Goal: Task Accomplishment & Management: Use online tool/utility

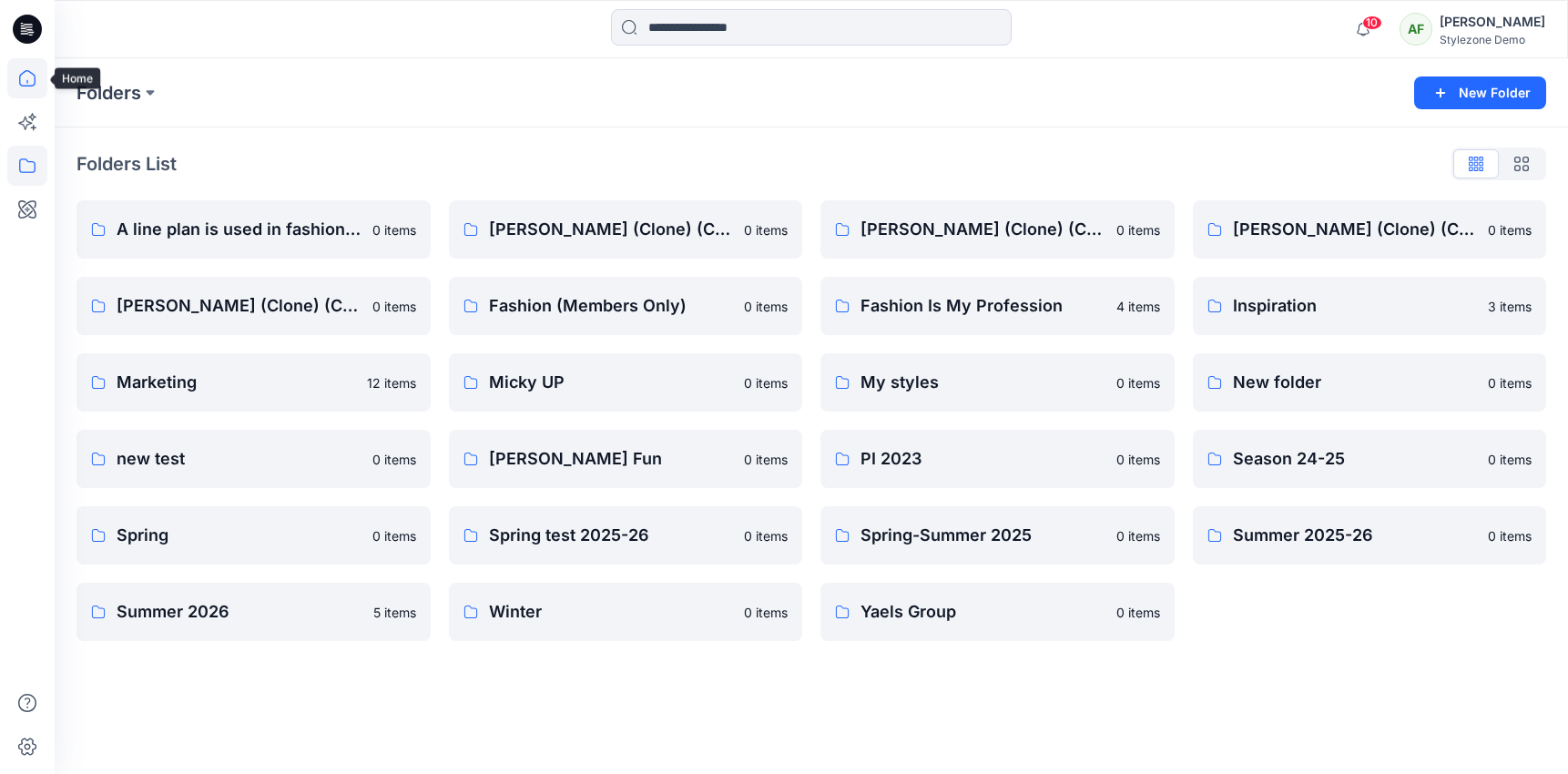
click at [23, 62] on icon at bounding box center [27, 78] width 40 height 40
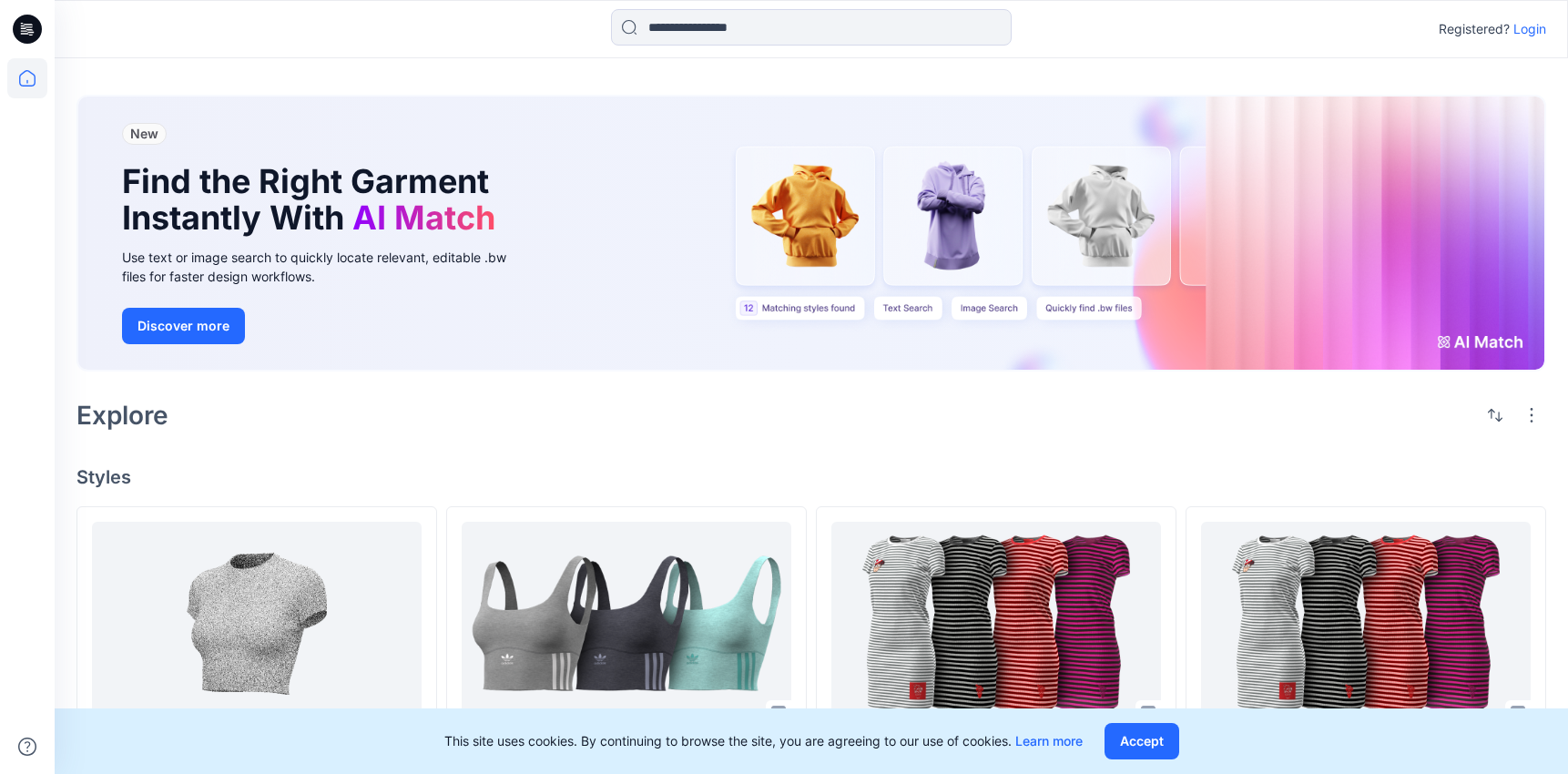
click at [1534, 33] on p "Login" at bounding box center [1529, 29] width 33 height 21
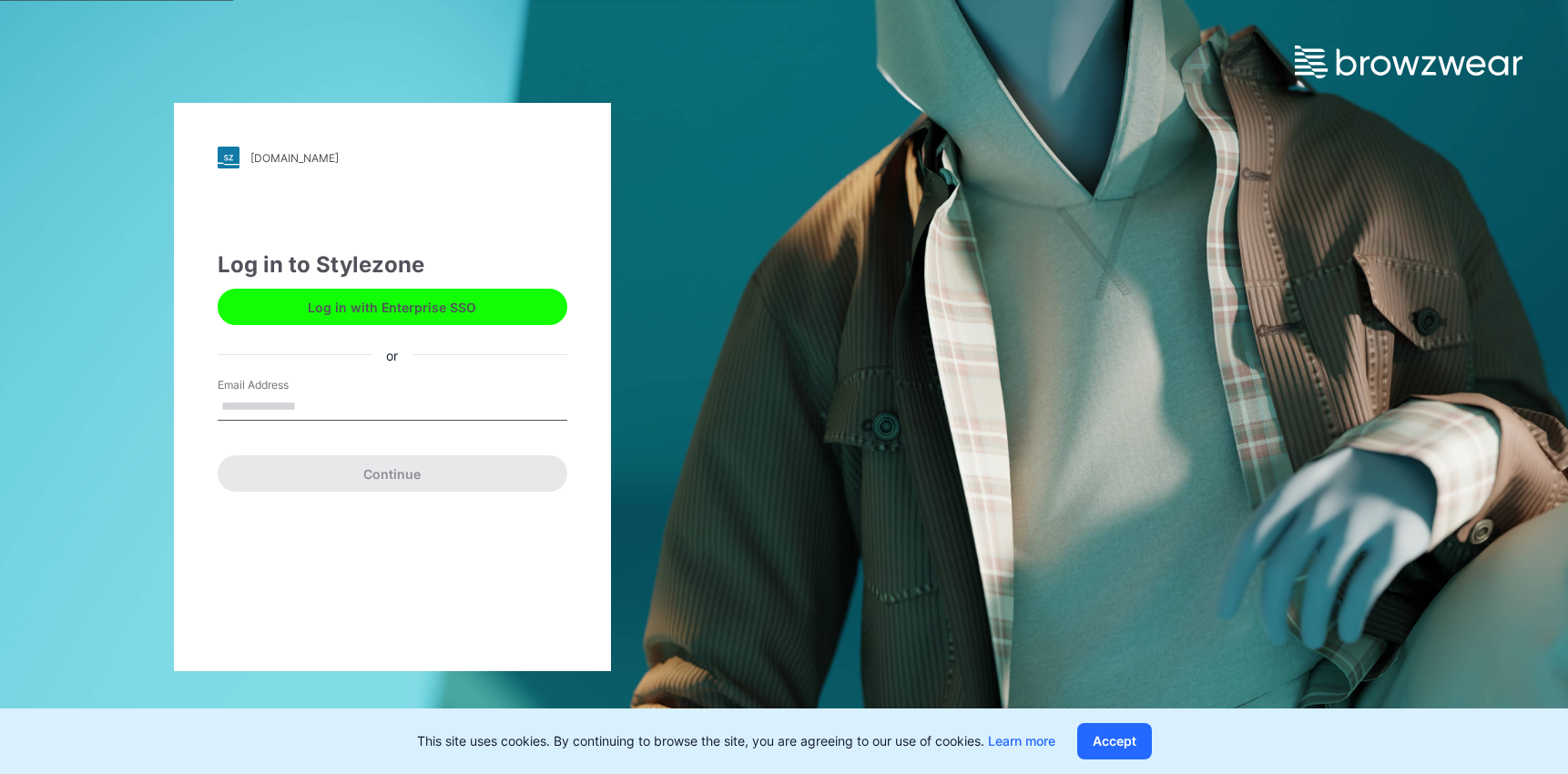
click at [325, 393] on input "Email Address" at bounding box center [392, 406] width 349 height 27
click at [278, 393] on input "Email Address" at bounding box center [392, 406] width 349 height 27
click at [1110, 753] on button "Accept" at bounding box center [1115, 740] width 74 height 36
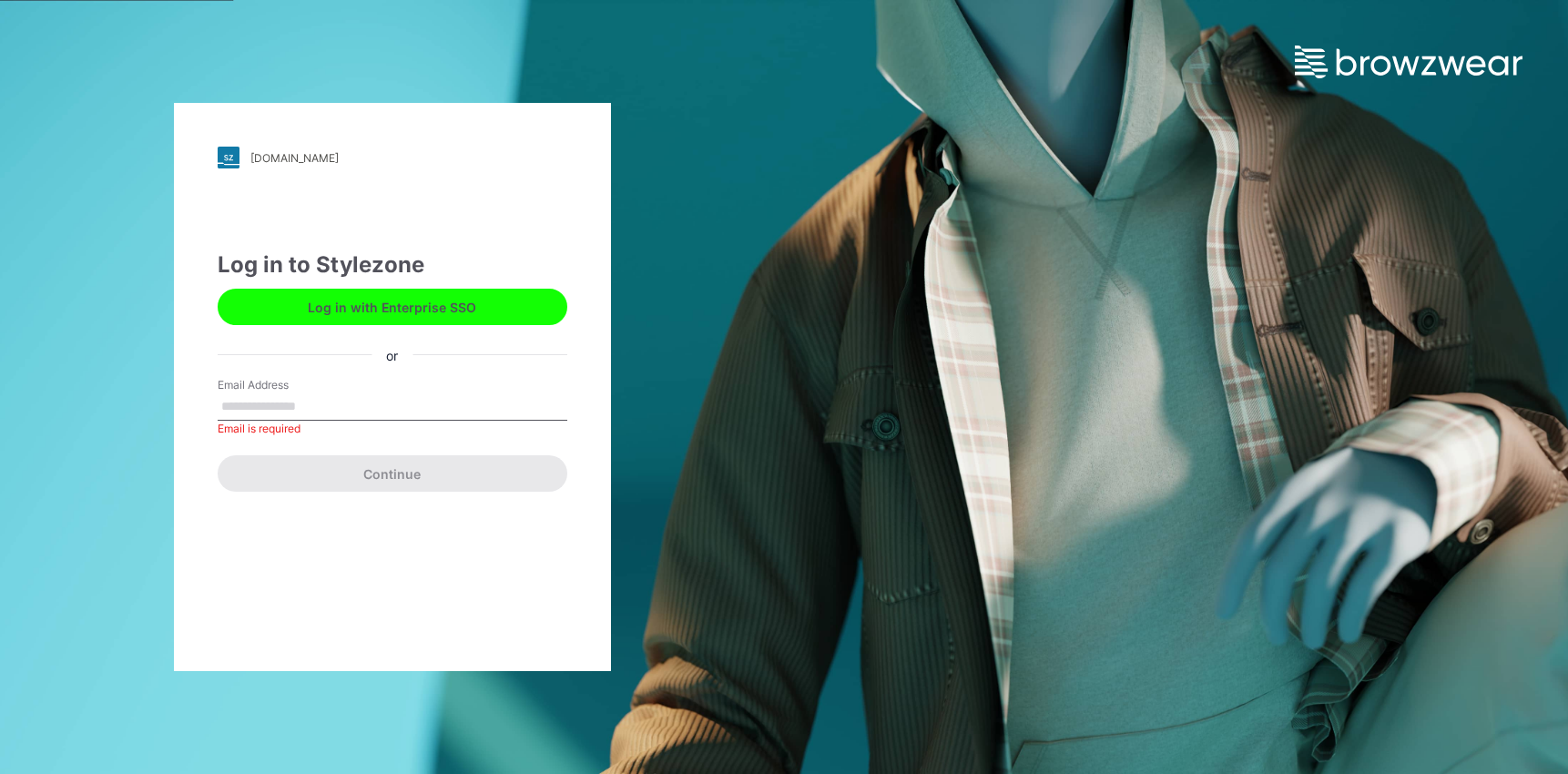
click at [345, 410] on input "Email Address" at bounding box center [392, 406] width 349 height 27
type input "*"
click at [381, 307] on button "Log in with Enterprise SSO" at bounding box center [392, 306] width 349 height 36
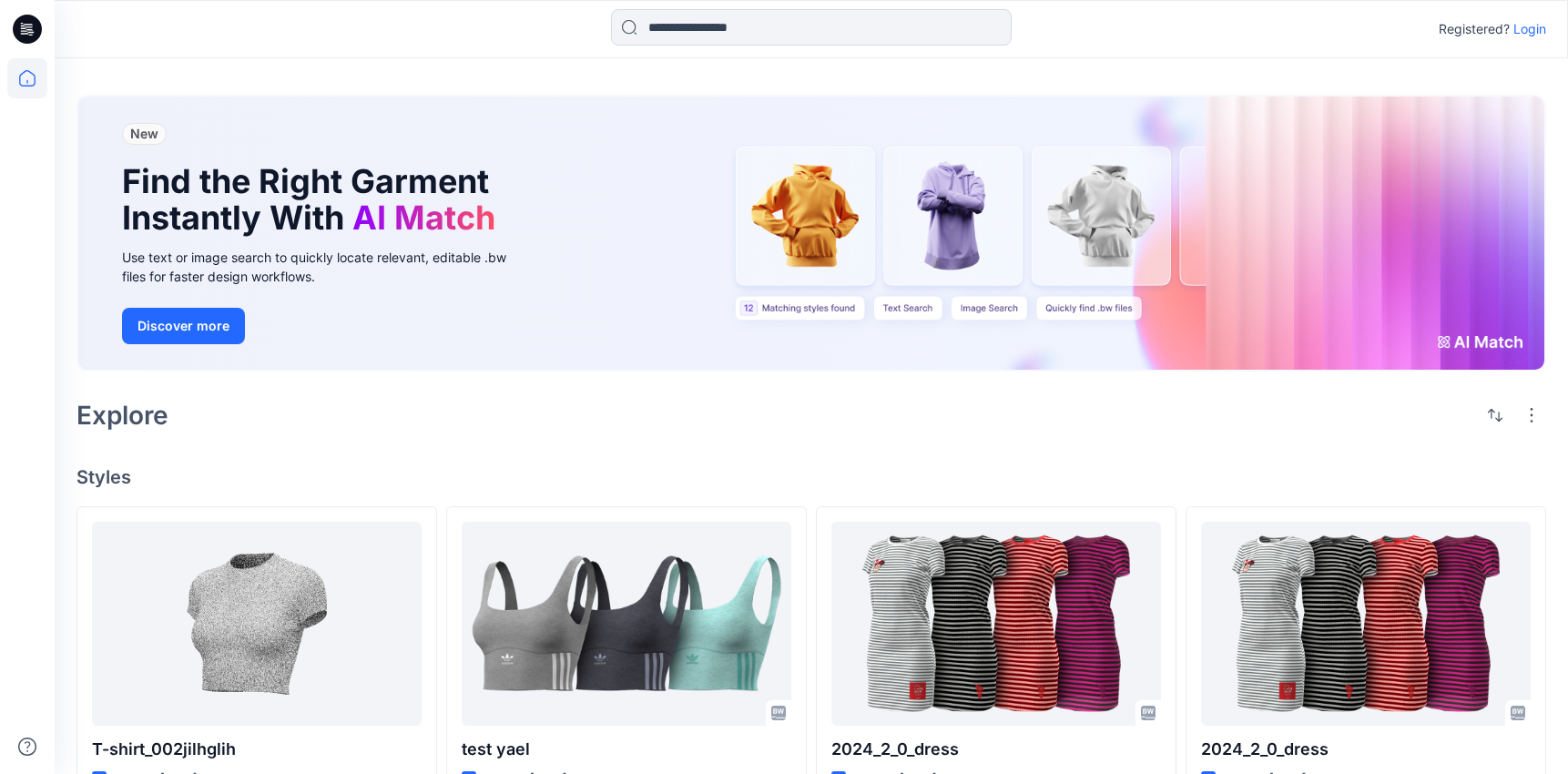
click at [1530, 28] on p "Login" at bounding box center [1529, 29] width 33 height 21
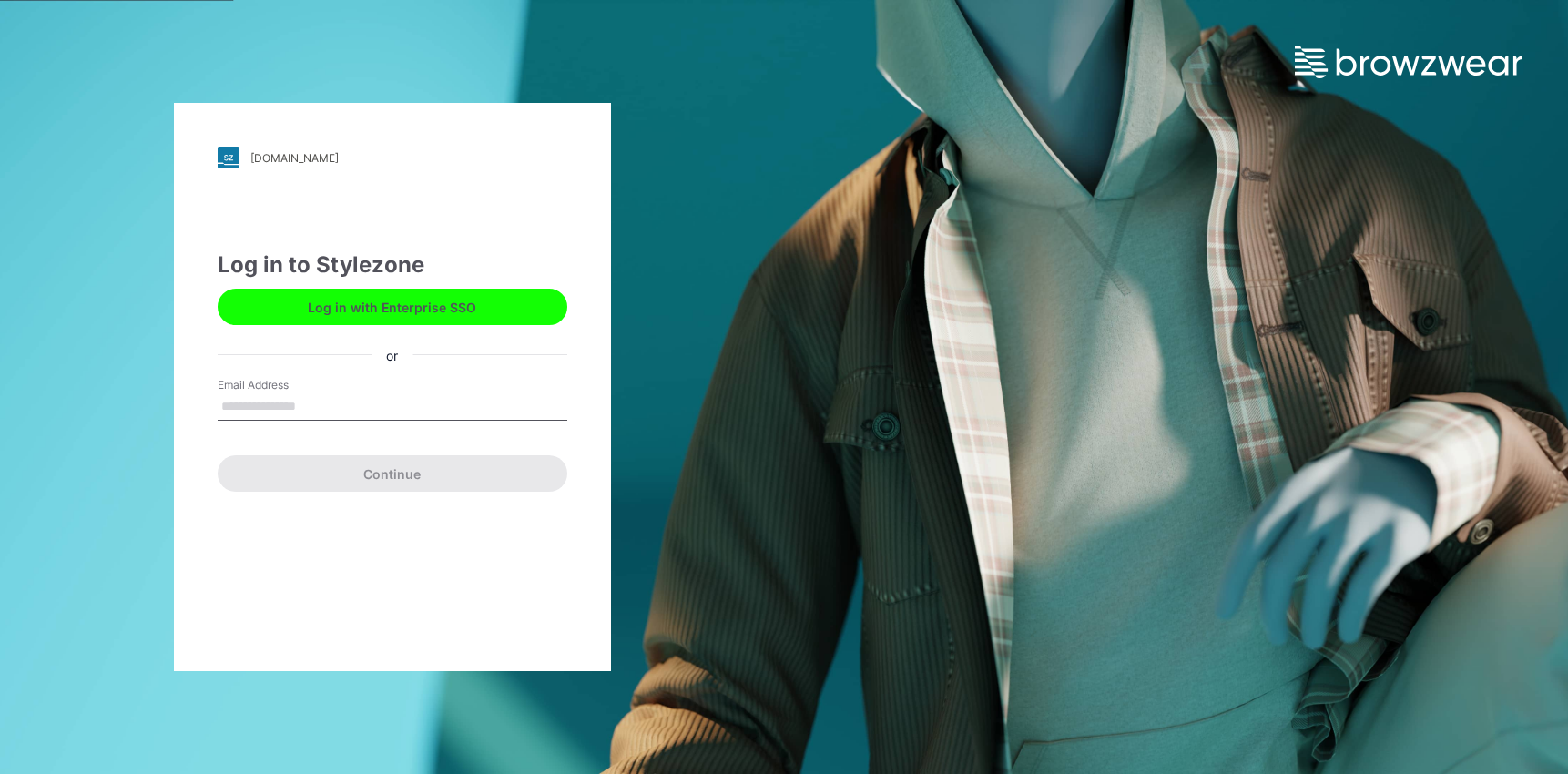
click at [400, 400] on input "Email Address" at bounding box center [392, 406] width 349 height 27
type input "**********"
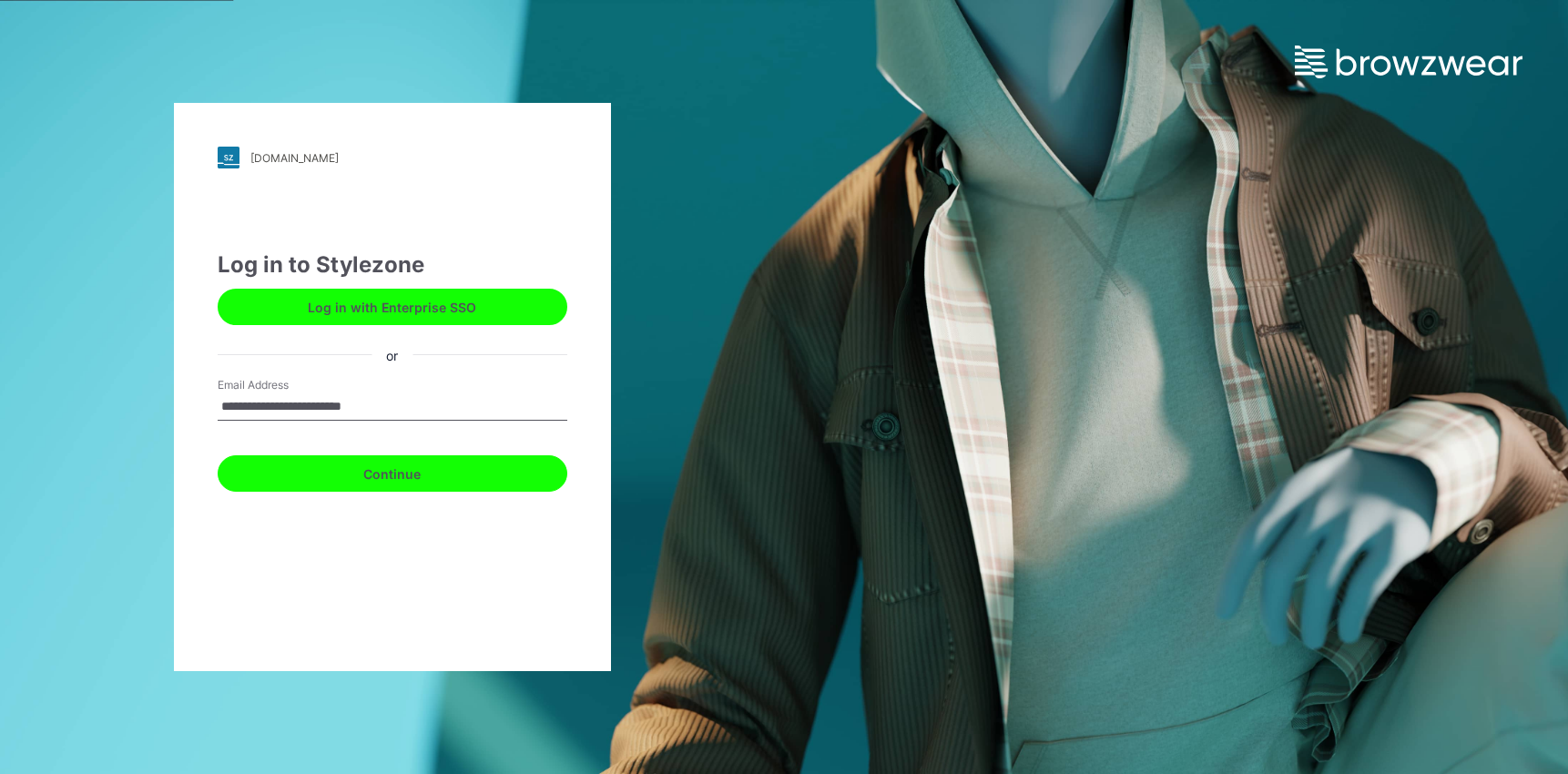
click at [390, 470] on button "Continue" at bounding box center [392, 473] width 349 height 36
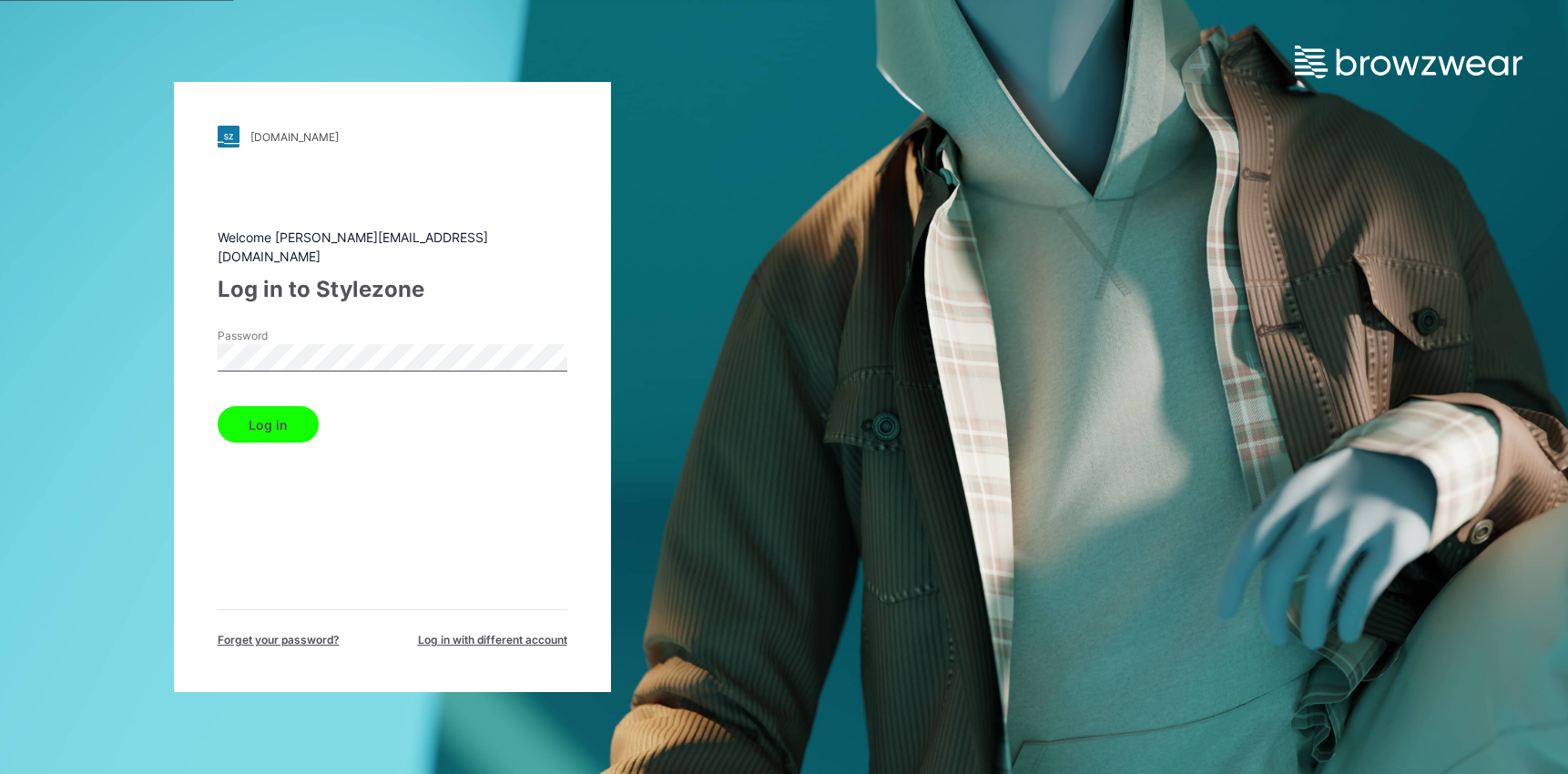
click at [218, 406] on button "Log in" at bounding box center [268, 424] width 101 height 36
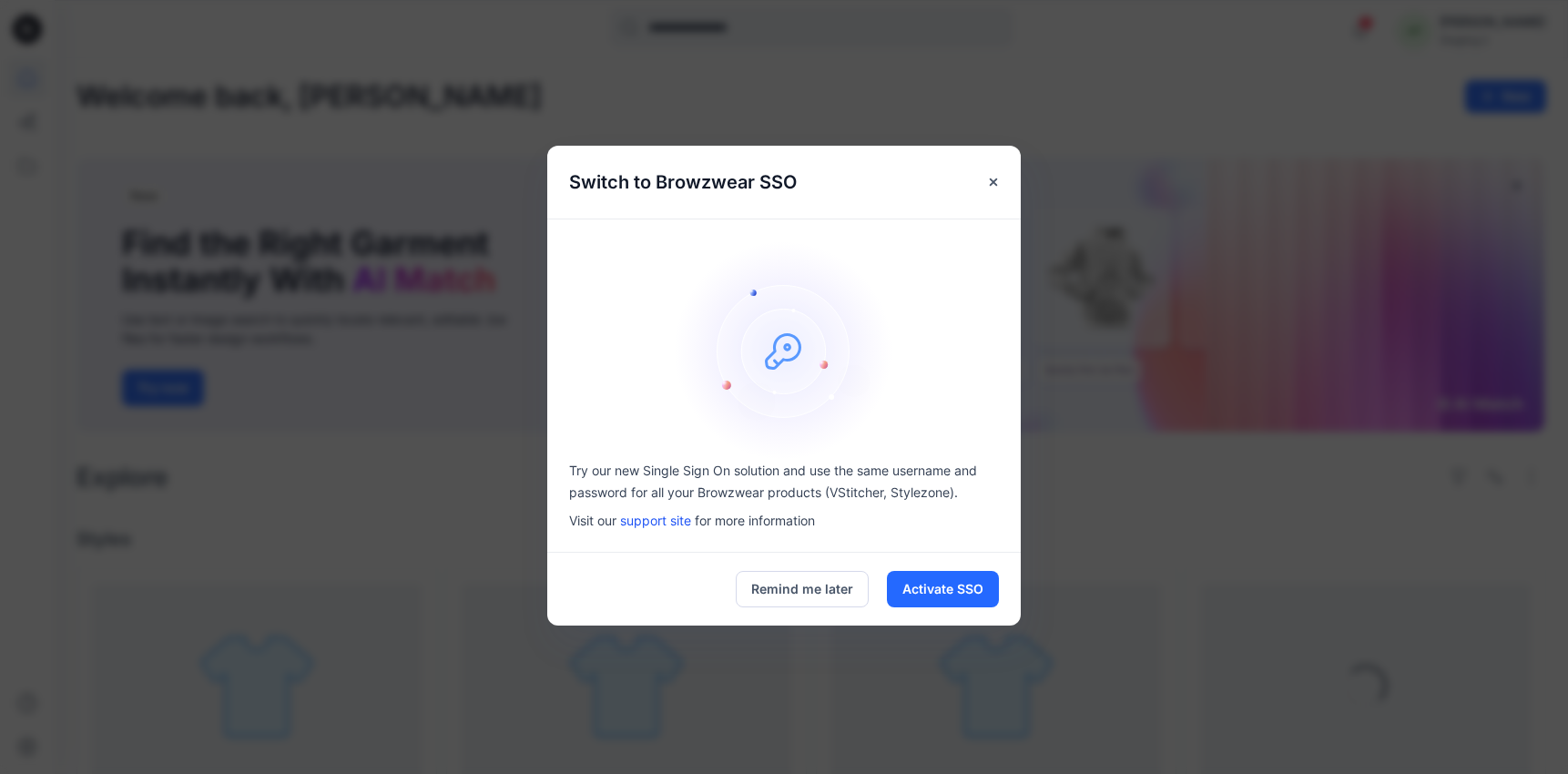
click at [776, 586] on button "Remind me later" at bounding box center [802, 589] width 133 height 36
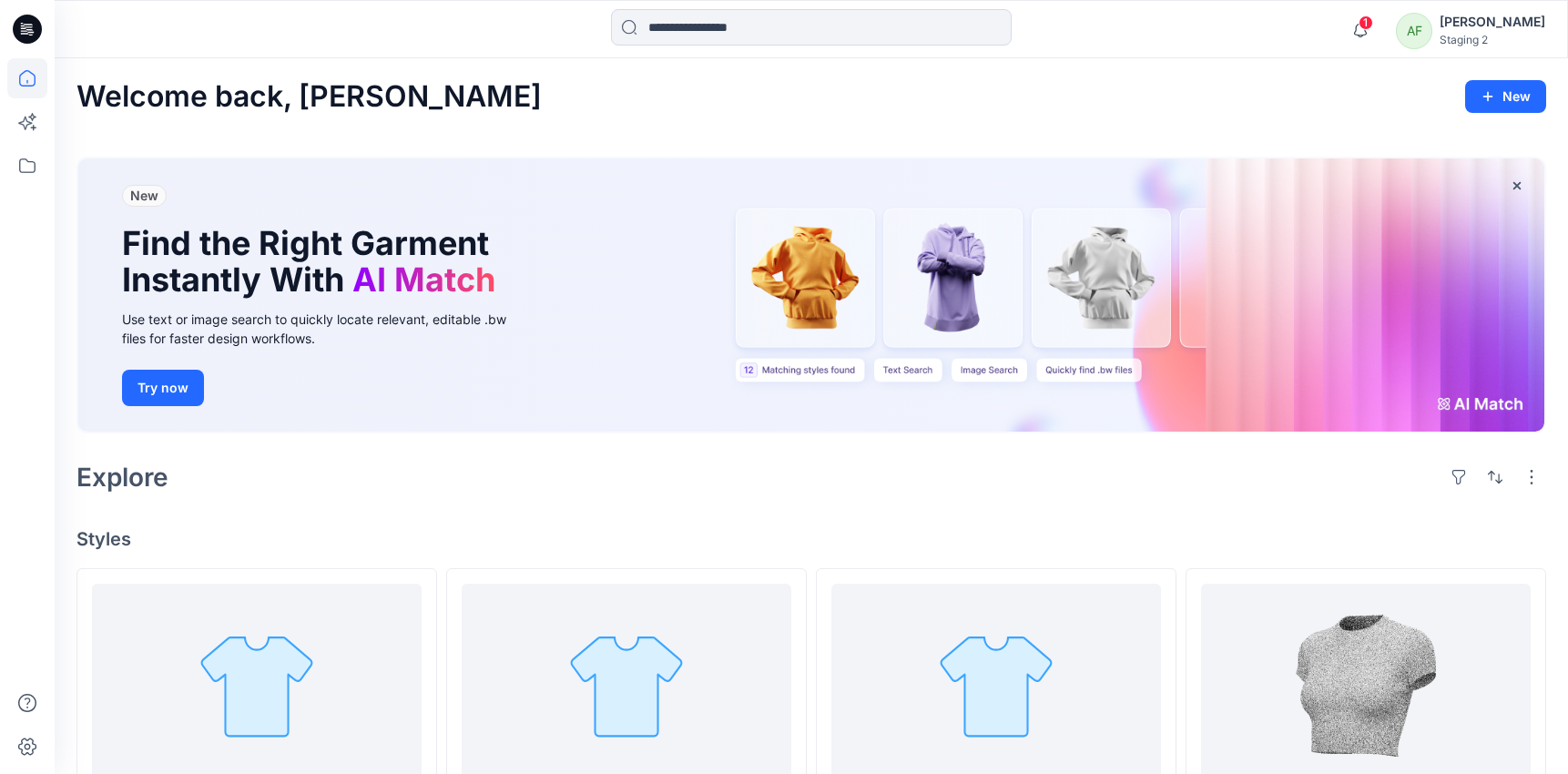
click at [136, 395] on button "Try now" at bounding box center [163, 387] width 82 height 36
click at [563, 102] on div "Welcome back, Anna New" at bounding box center [811, 96] width 1469 height 33
click at [1051, 110] on div "Welcome back, Anna New" at bounding box center [811, 96] width 1469 height 33
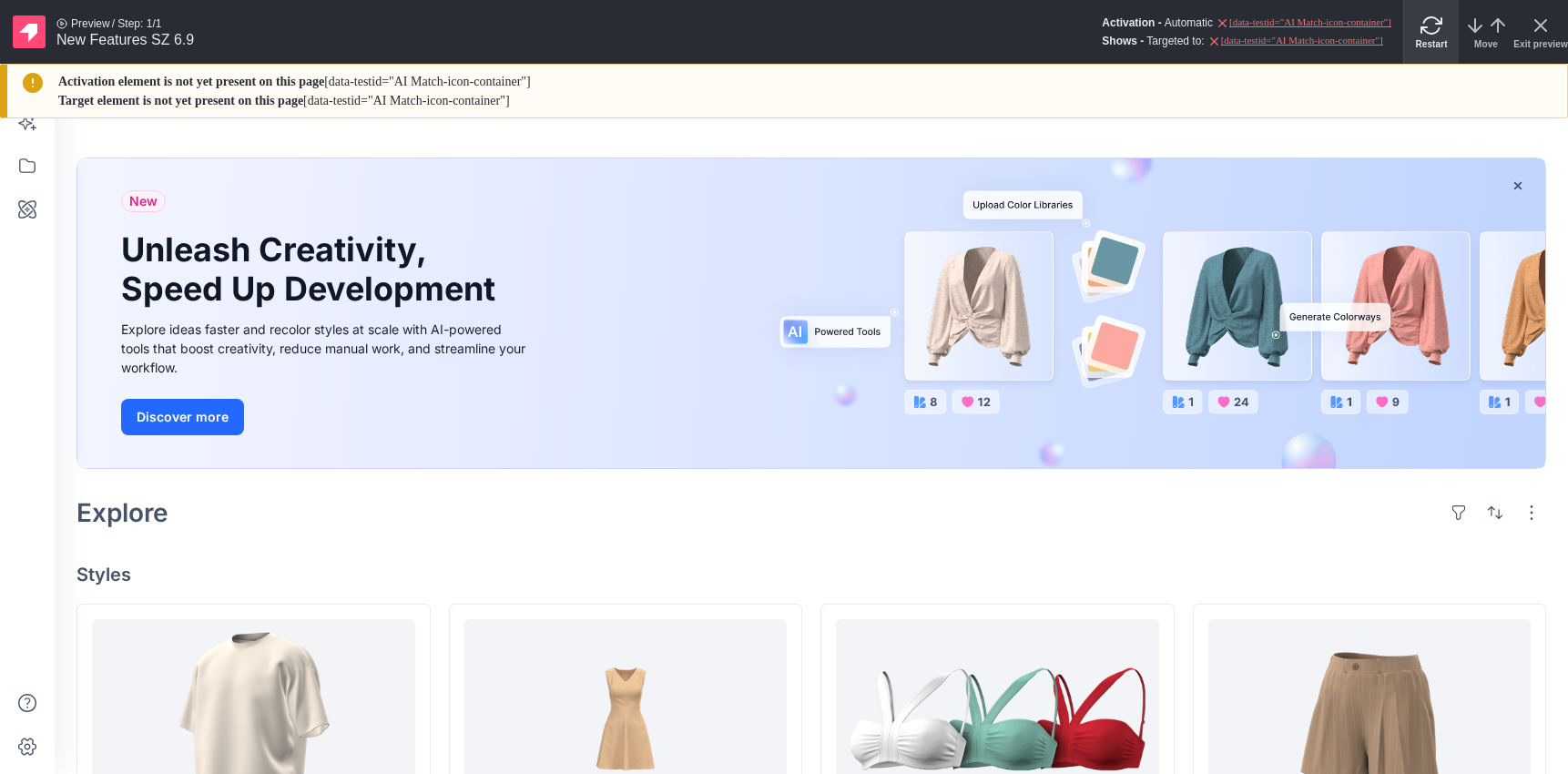
click at [1436, 30] on icon "refresh-clockwise" at bounding box center [1430, 25] width 21 height 21
click at [1434, 31] on icon "refresh-clockwise" at bounding box center [1430, 25] width 21 height 21
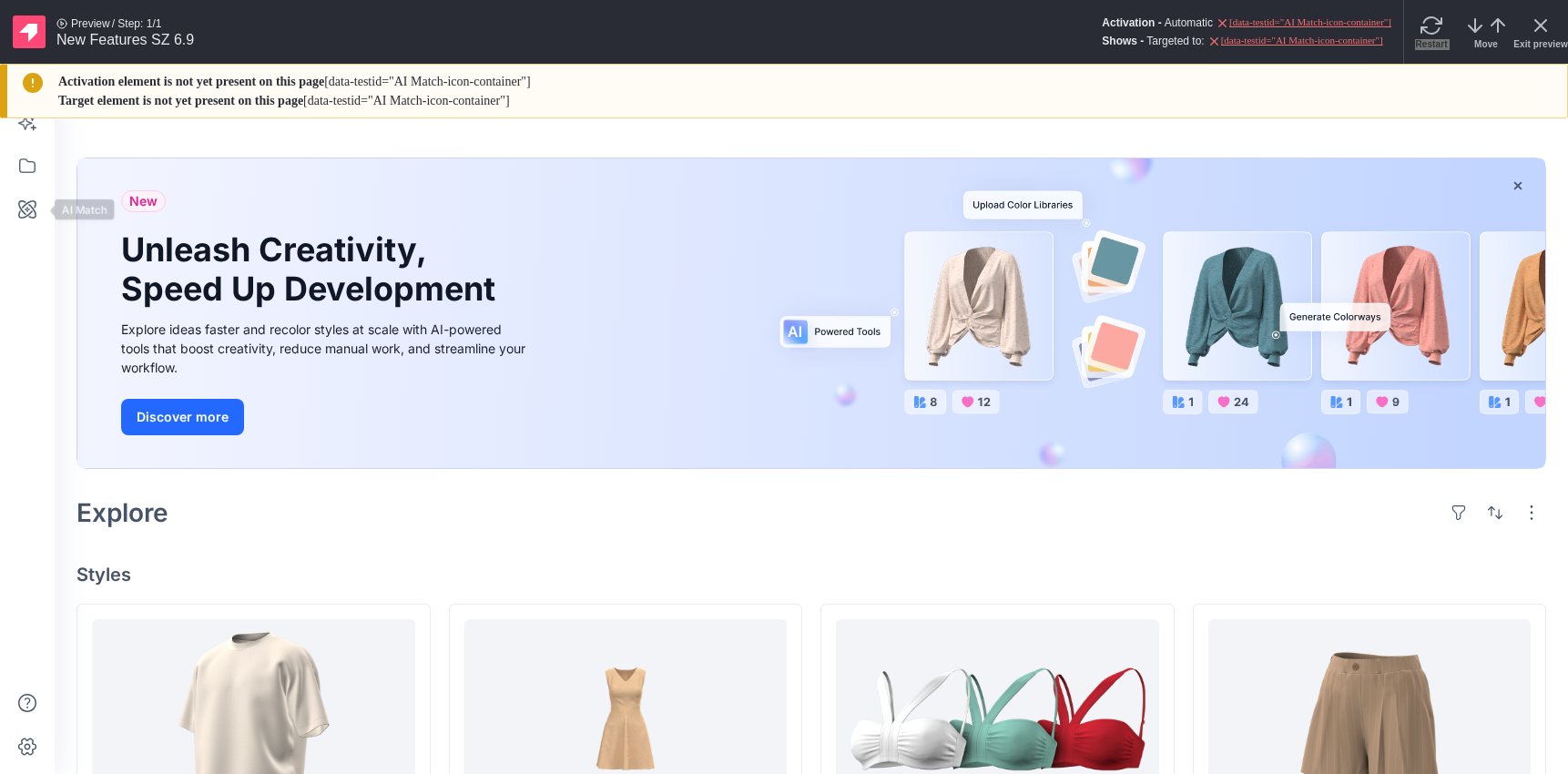
click at [21, 186] on div at bounding box center [27, 416] width 40 height 715
click at [21, 199] on icon at bounding box center [27, 209] width 40 height 40
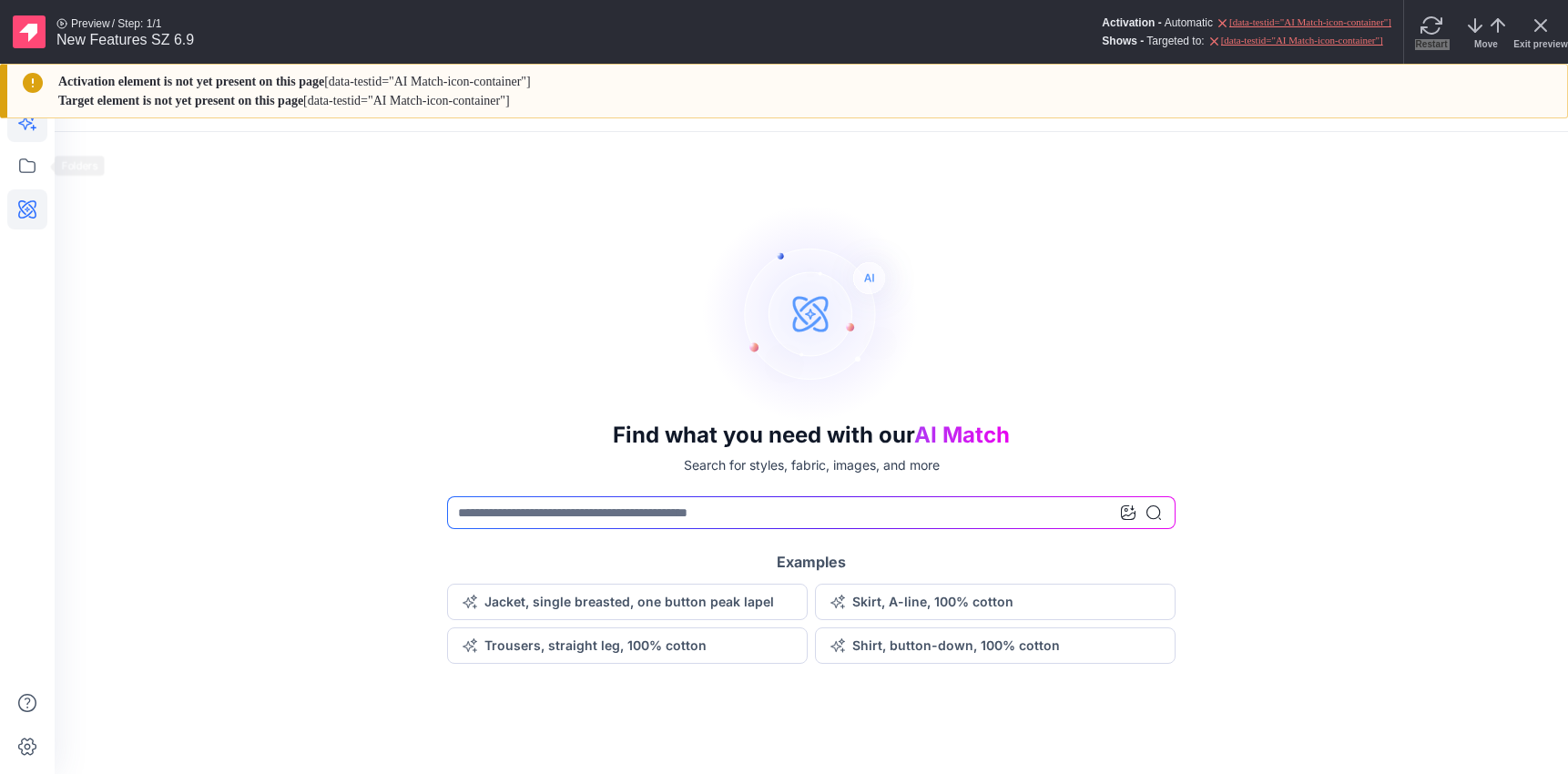
click at [31, 136] on icon at bounding box center [27, 122] width 40 height 40
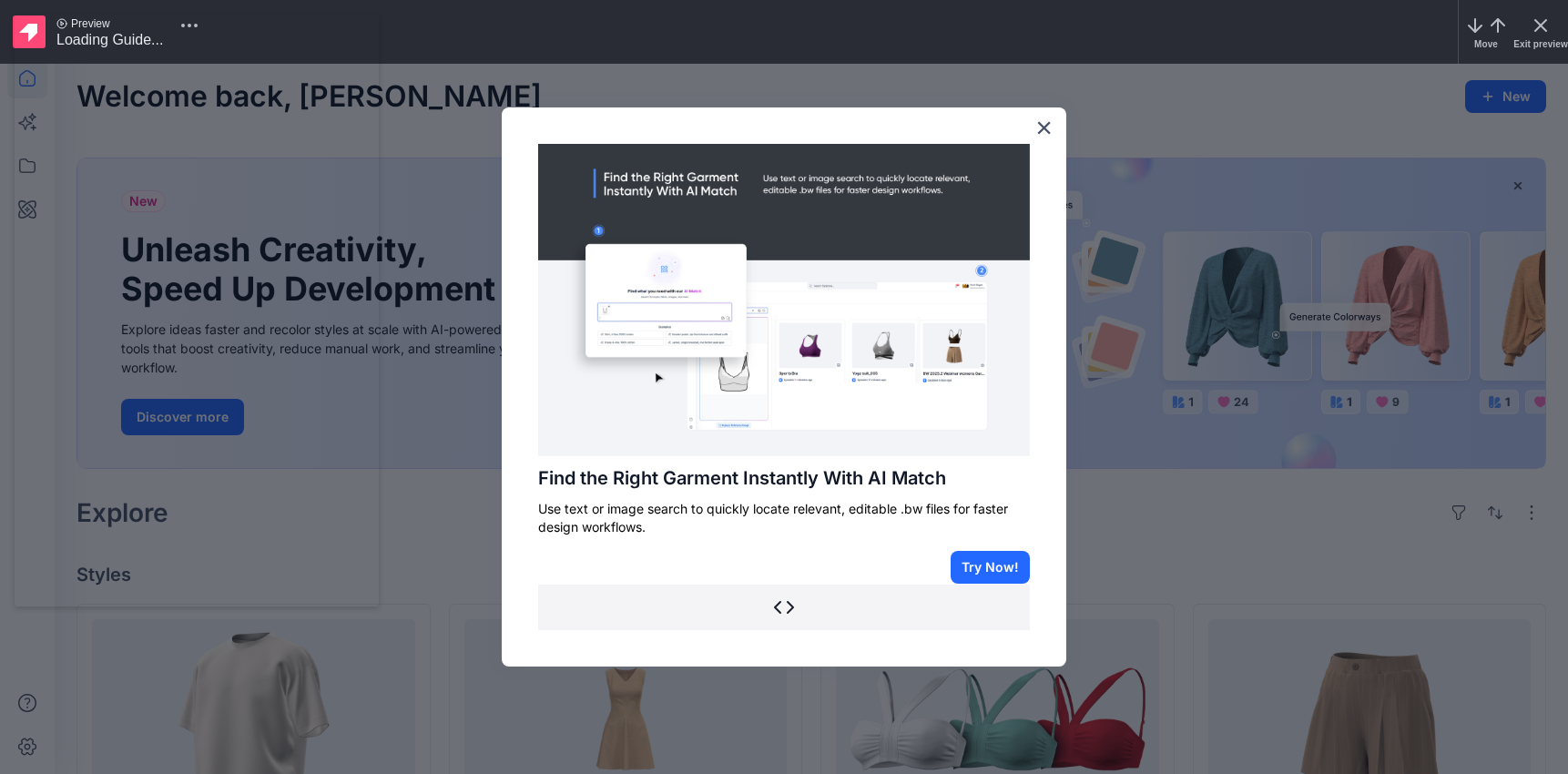
click at [400, 46] on div "Preview Loading Guide... Move Exit preview" at bounding box center [784, 32] width 1568 height 63
drag, startPoint x: 183, startPoint y: 24, endPoint x: 481, endPoint y: 16, distance: 298.1
click at [28, 212] on div at bounding box center [784, 387] width 1568 height 774
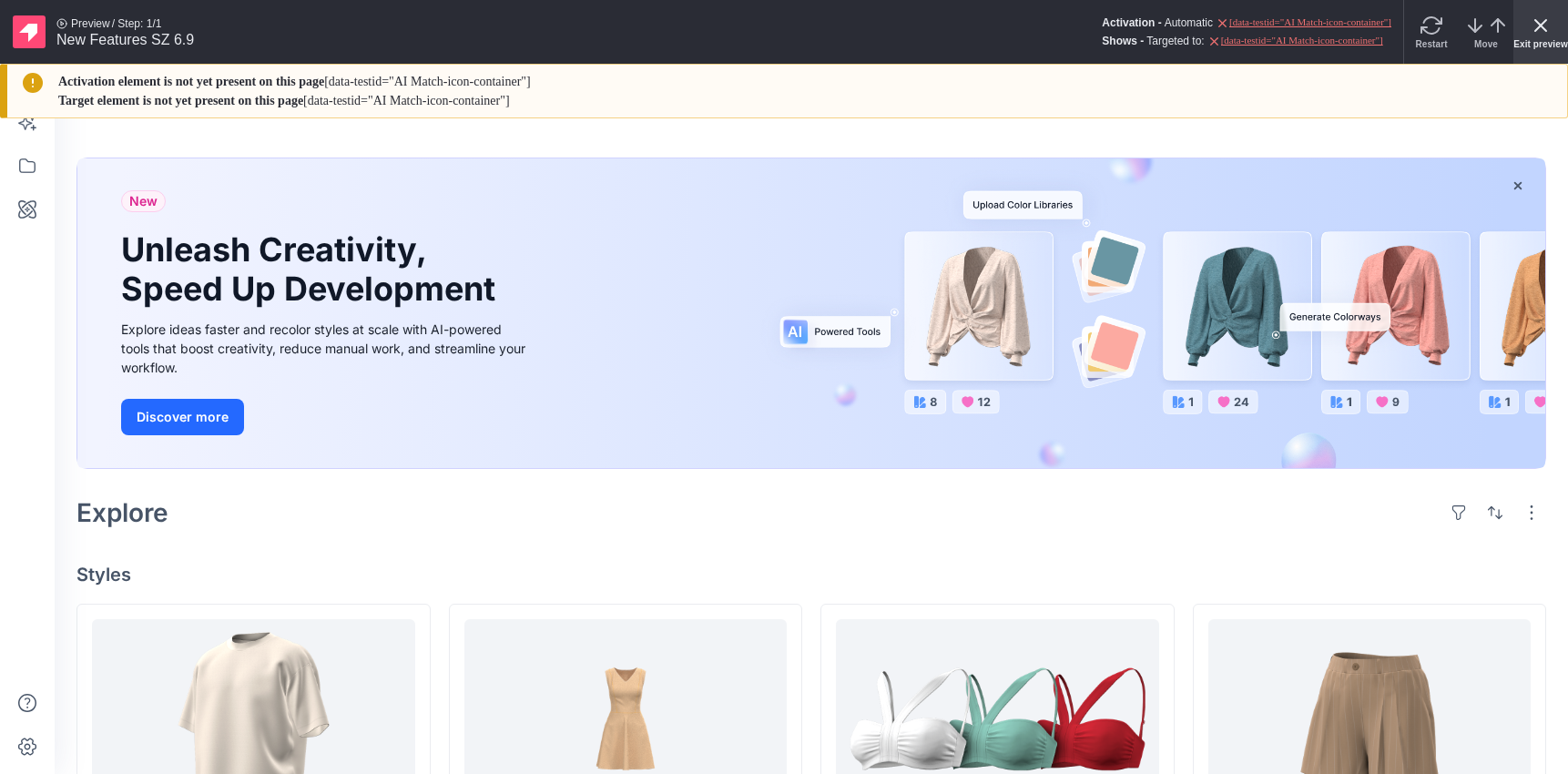
click at [1160, 34] on icon "x" at bounding box center [1540, 25] width 21 height 21
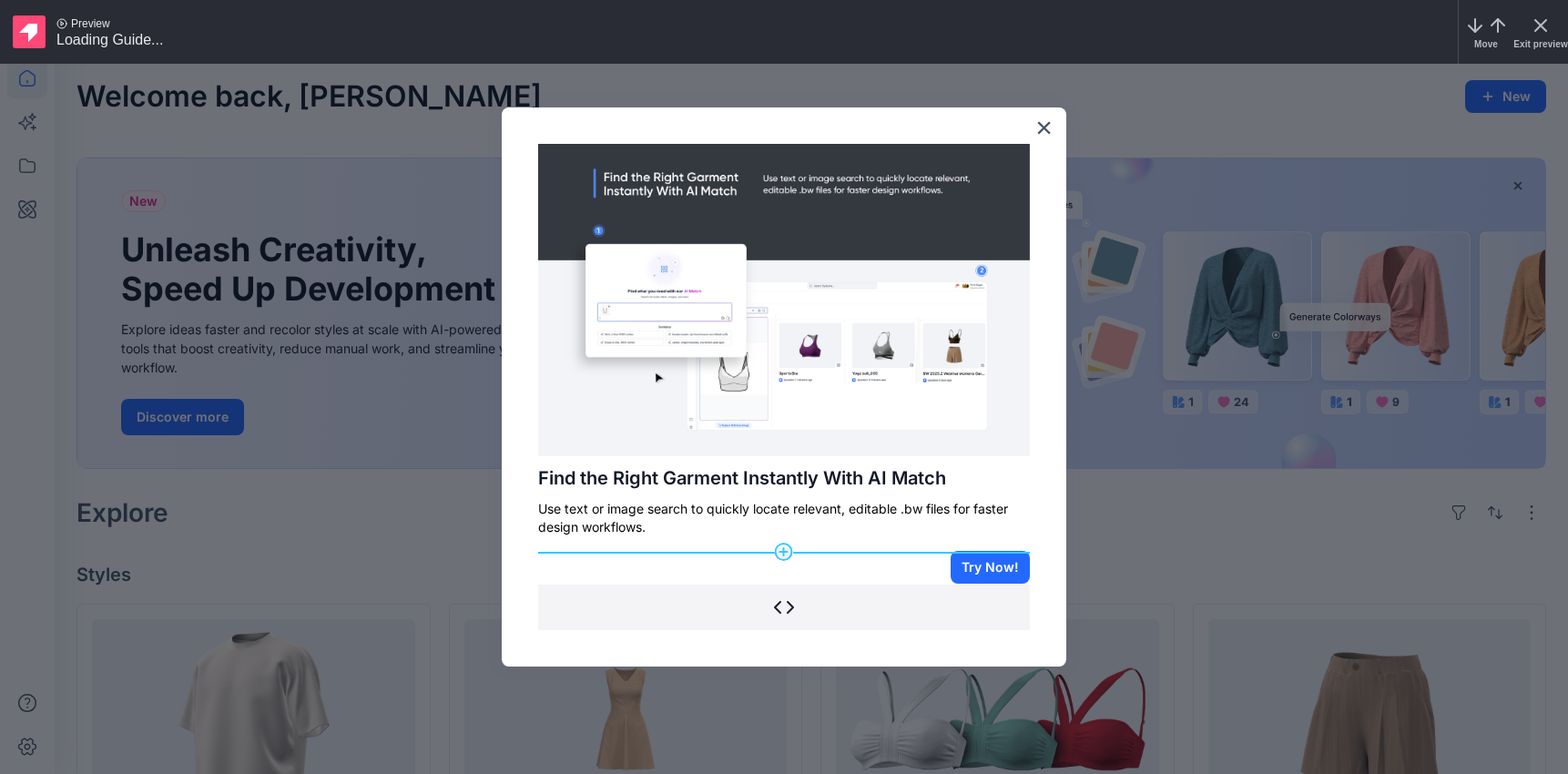
click at [909, 552] on hr at bounding box center [784, 553] width 492 height 2
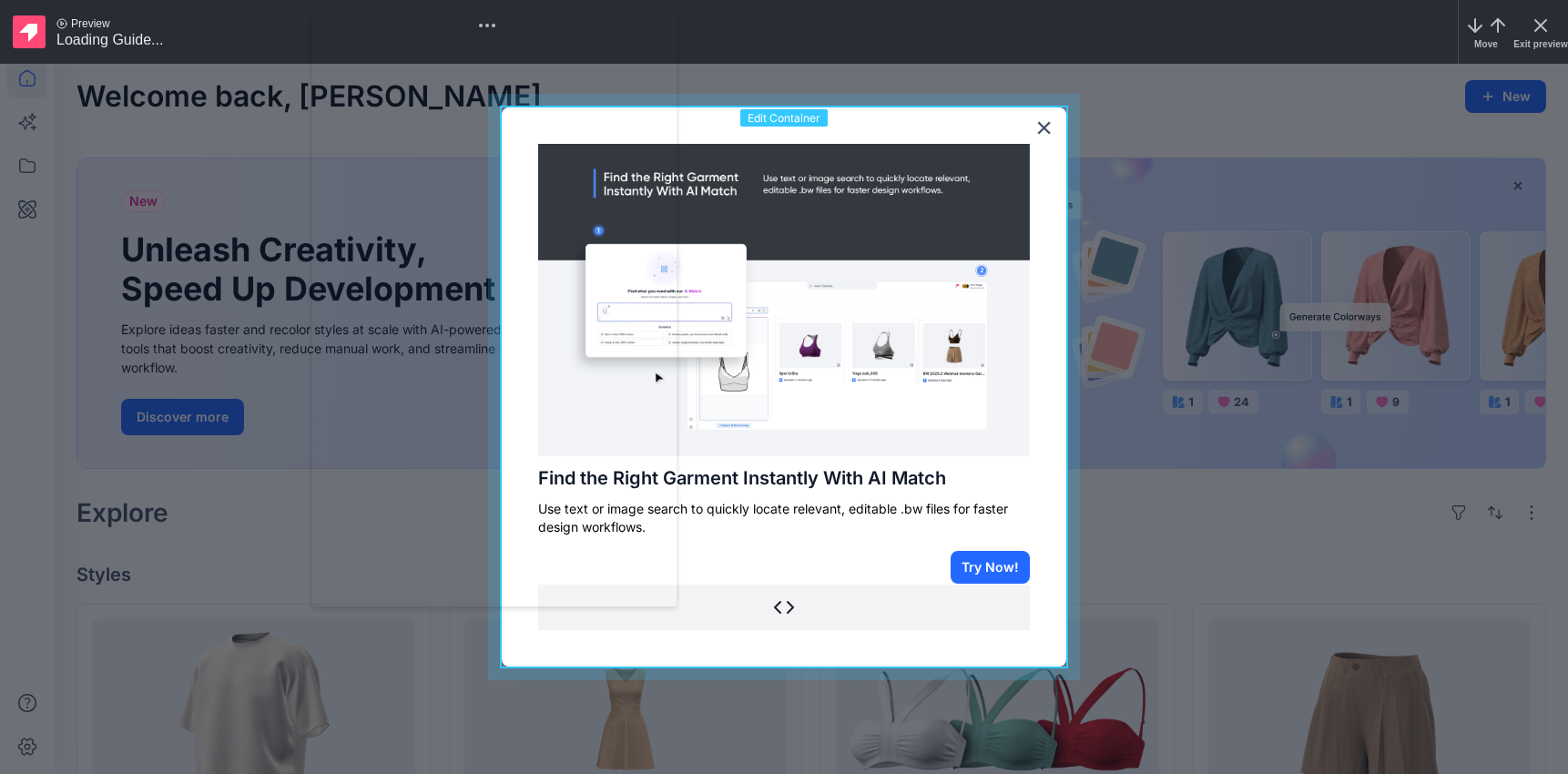
click at [961, 104] on div at bounding box center [783, 387] width 619 height 614
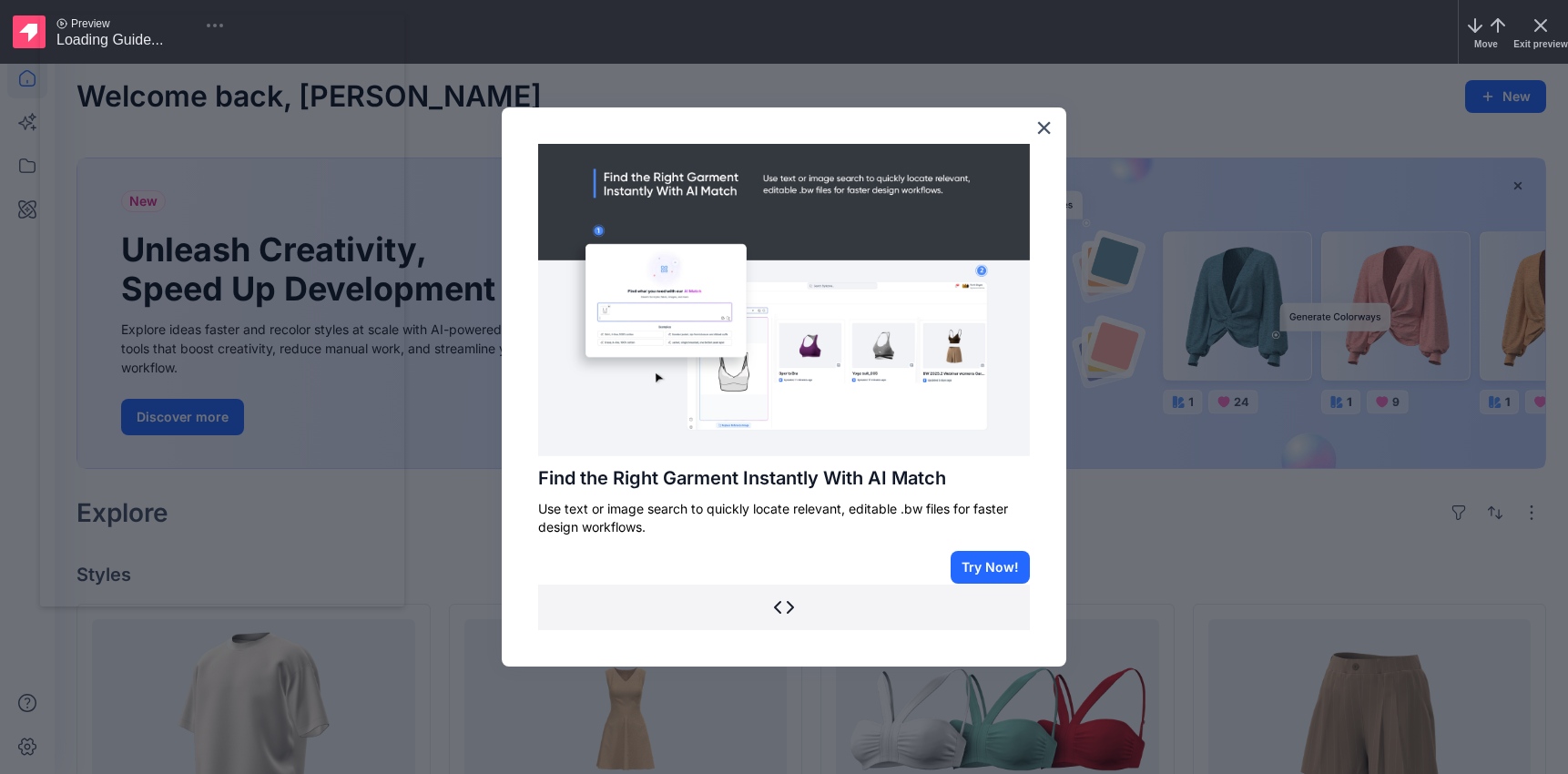
drag, startPoint x: 541, startPoint y: 48, endPoint x: 270, endPoint y: 46, distance: 271.0
drag, startPoint x: 204, startPoint y: 26, endPoint x: 255, endPoint y: 36, distance: 52.0
drag, startPoint x: 289, startPoint y: 43, endPoint x: 291, endPoint y: 66, distance: 23.1
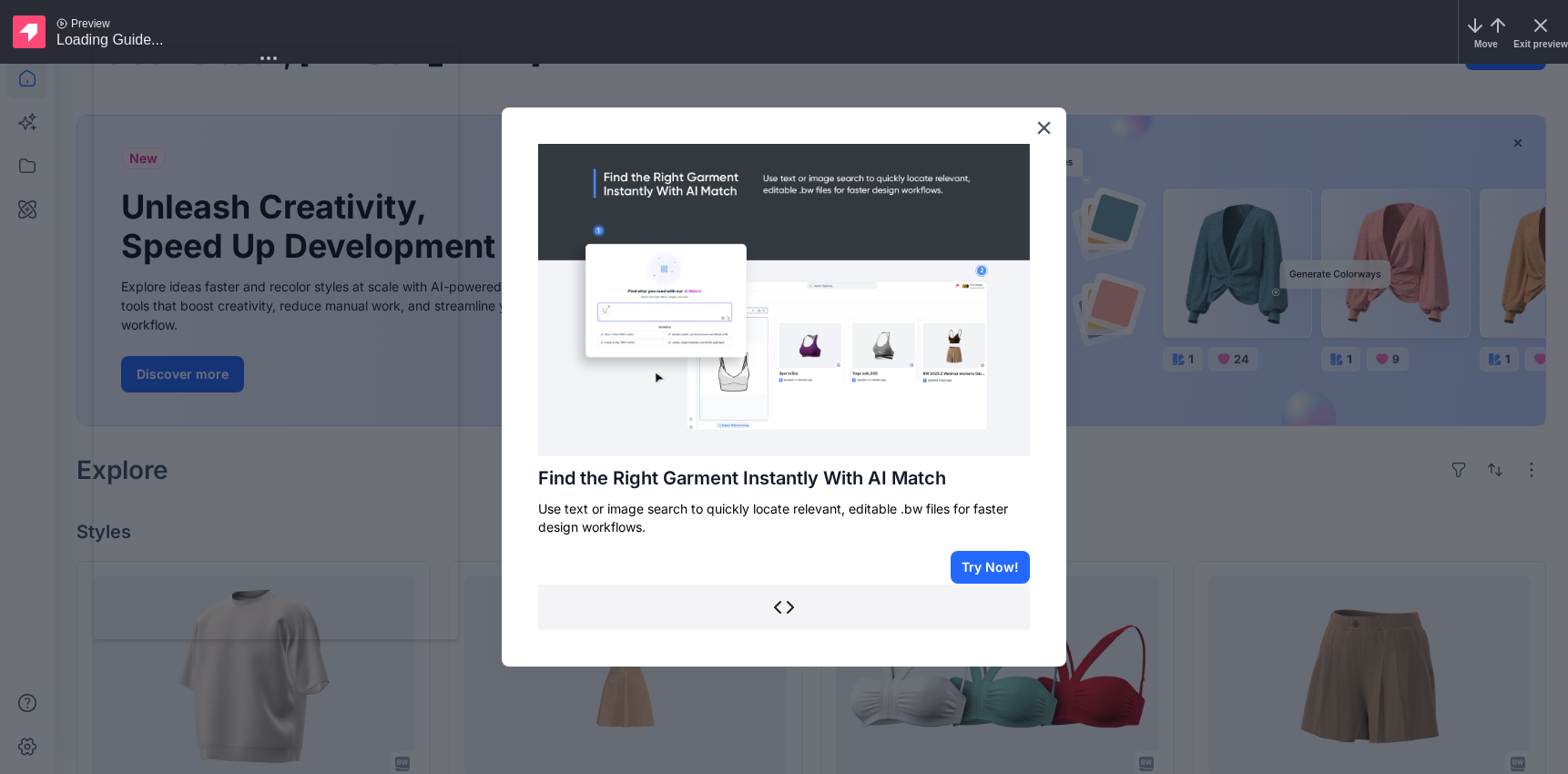
scroll to position [51, 0]
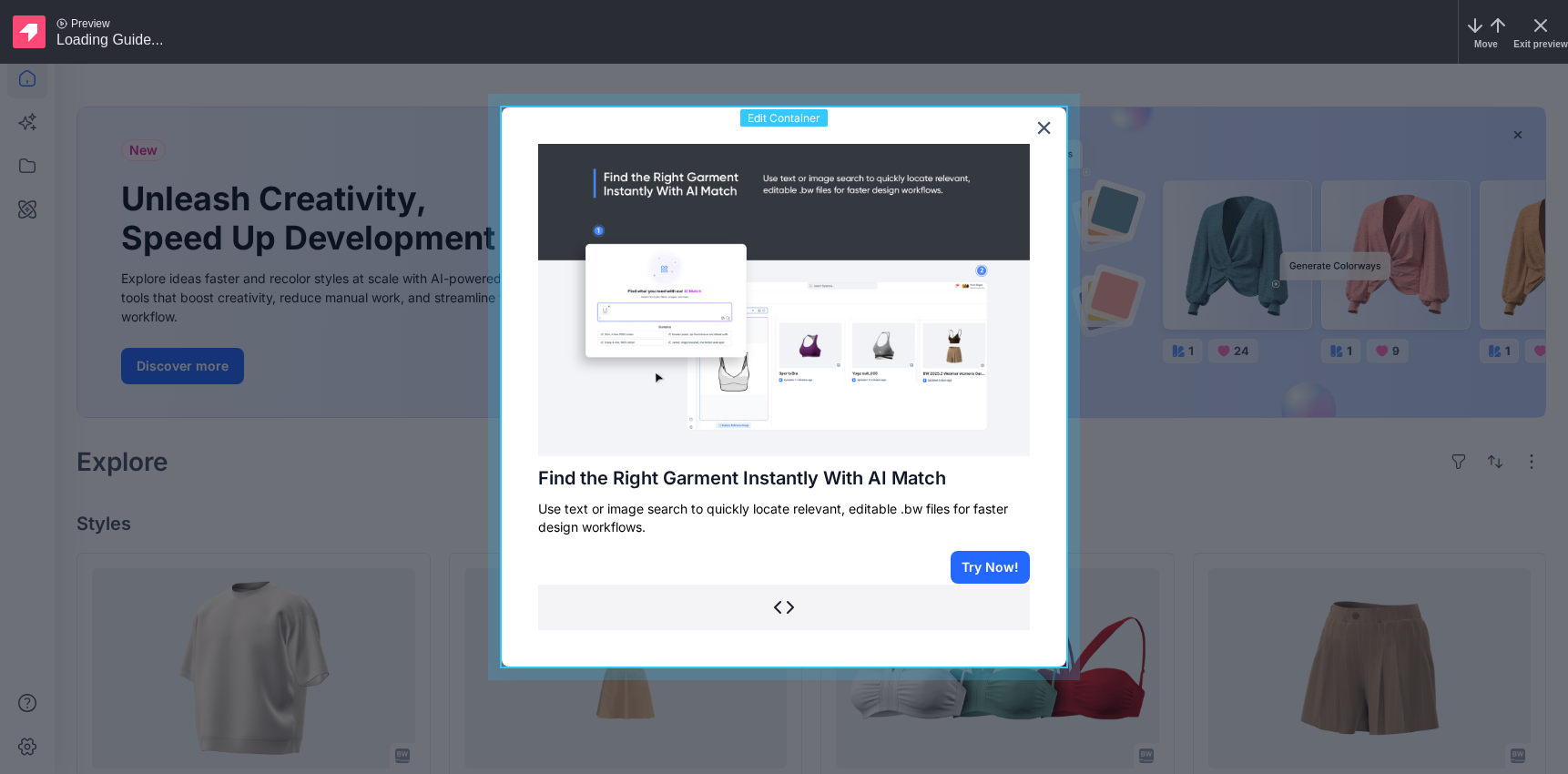
click at [626, 100] on div at bounding box center [783, 387] width 619 height 614
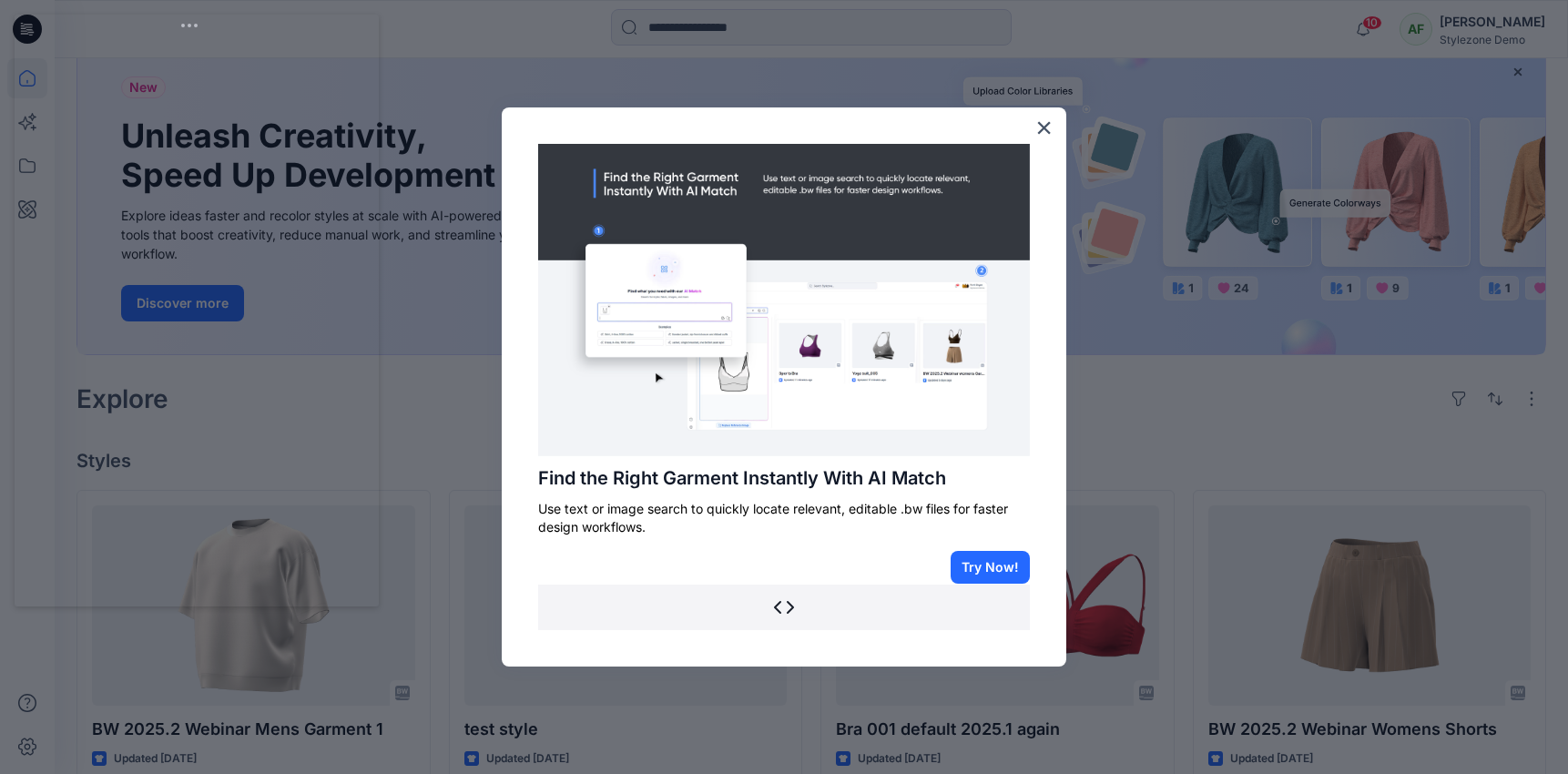
scroll to position [118, 0]
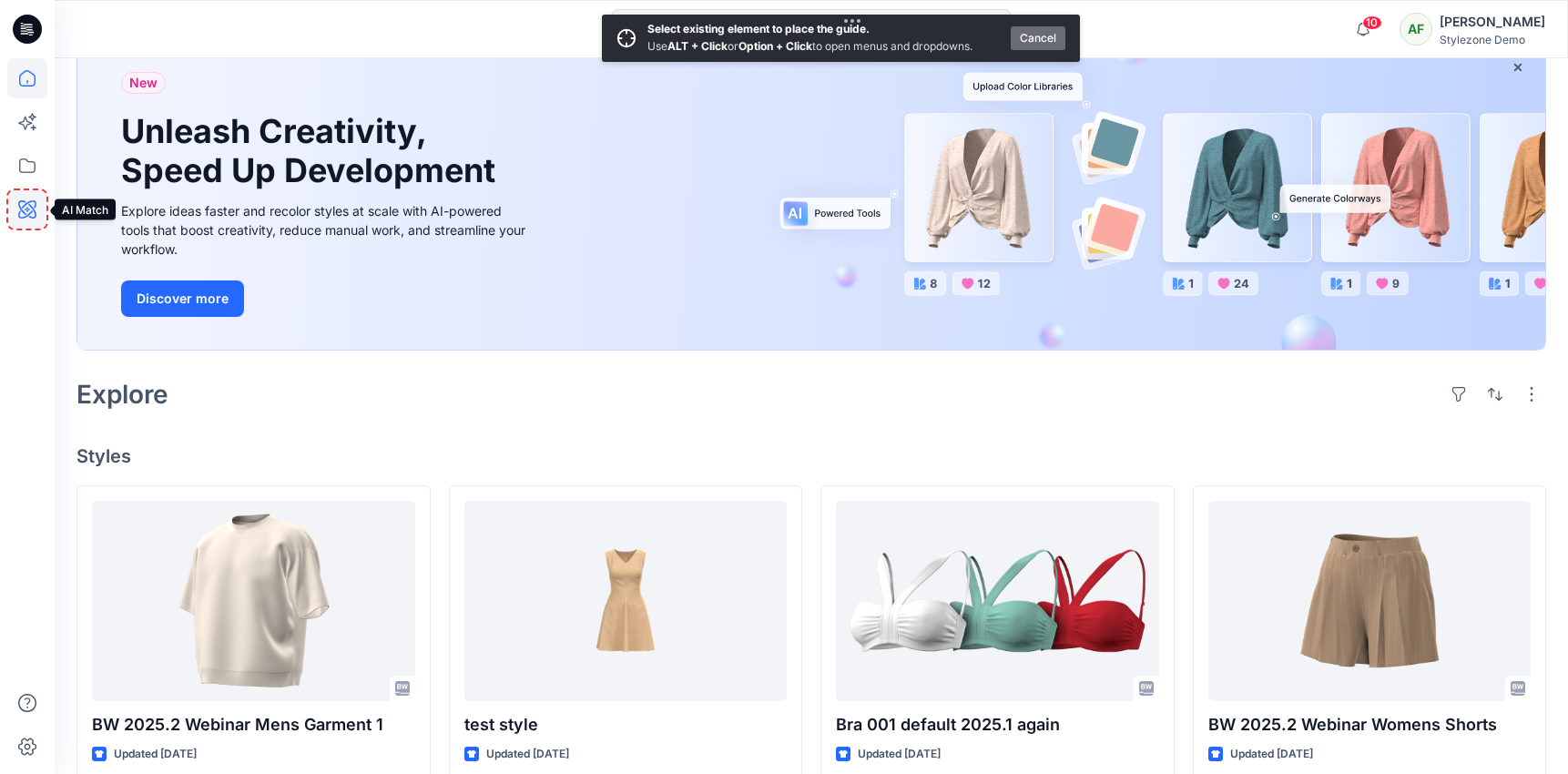
click at [34, 191] on icon at bounding box center [27, 209] width 40 height 40
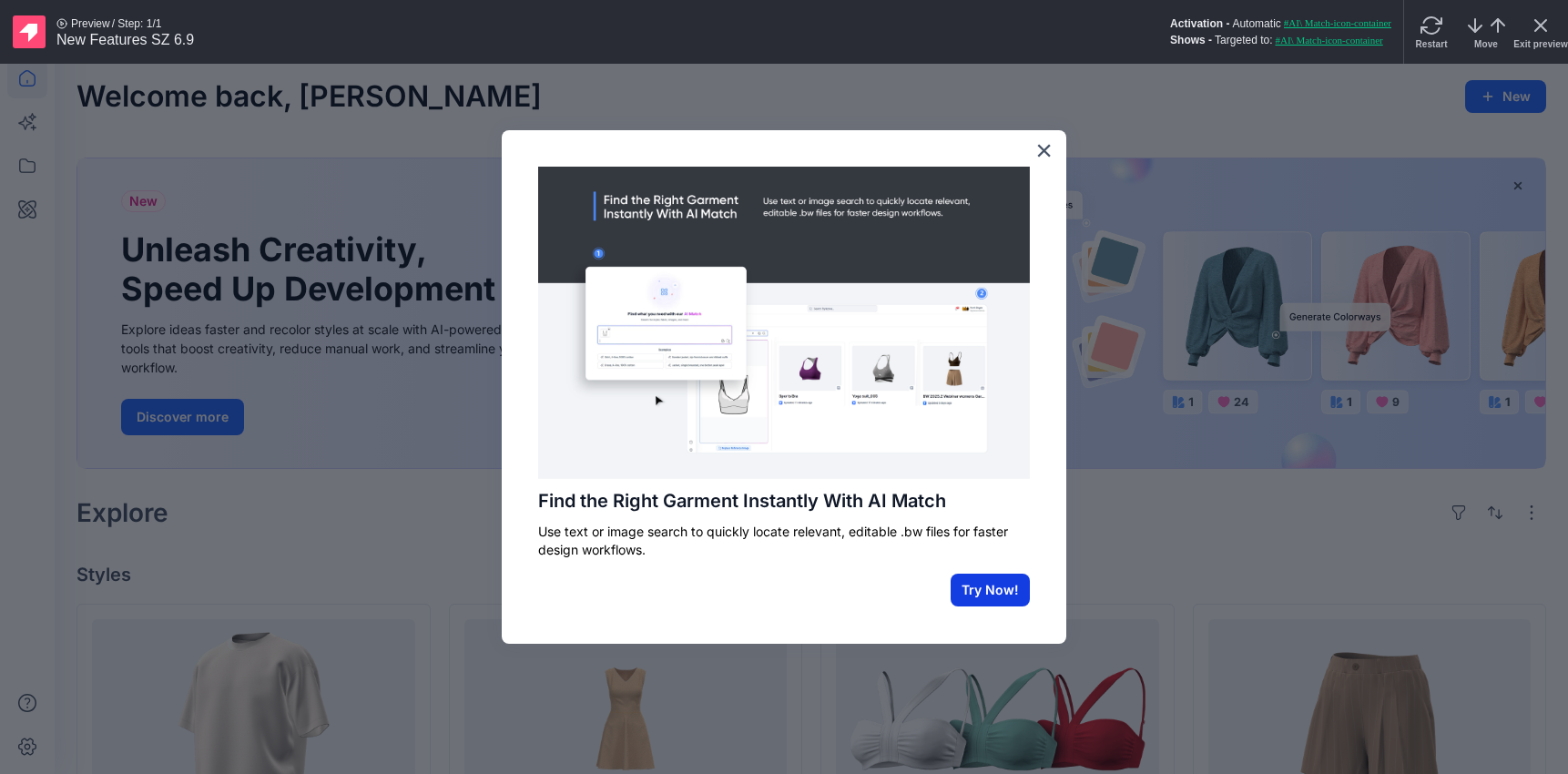
click at [998, 596] on button "Try Now!" at bounding box center [990, 590] width 79 height 33
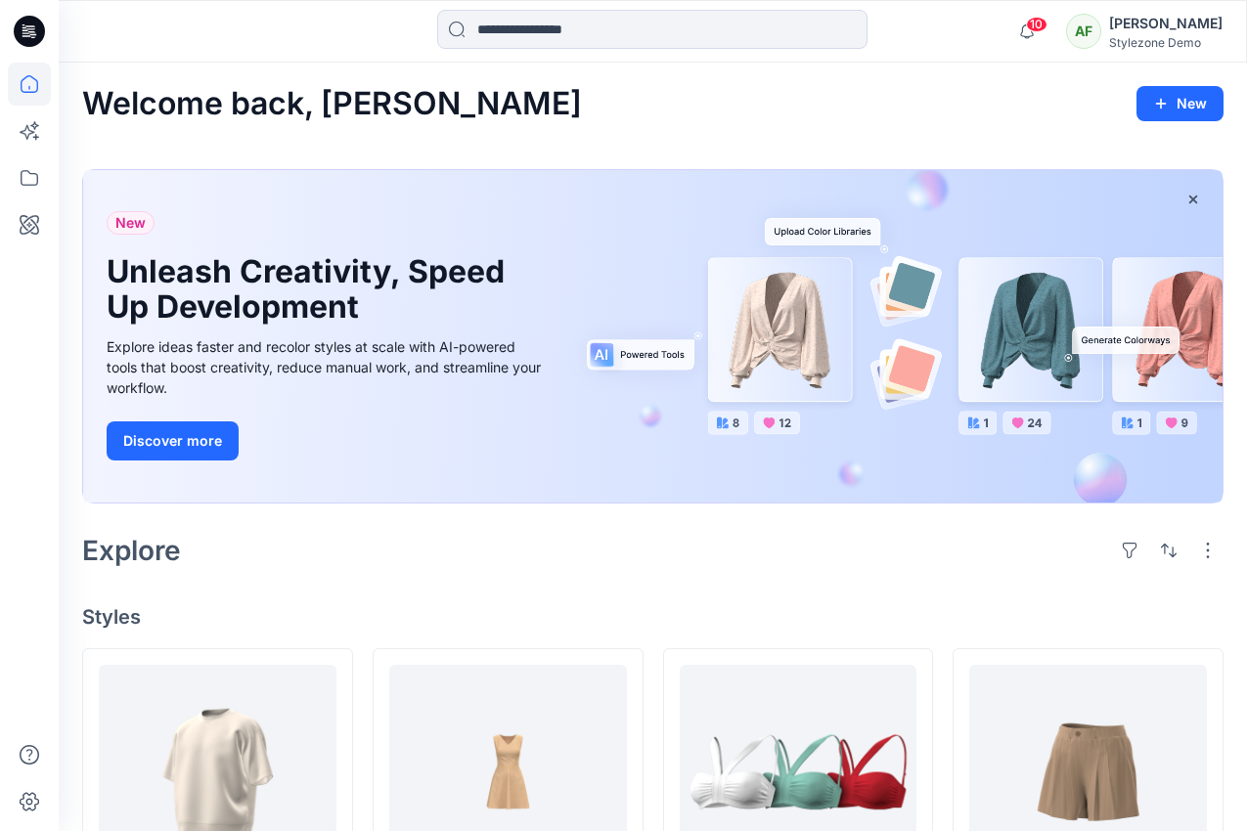
click at [1039, 119] on div "Welcome back, [PERSON_NAME]" at bounding box center [652, 104] width 1141 height 36
